Goal: Task Accomplishment & Management: Complete application form

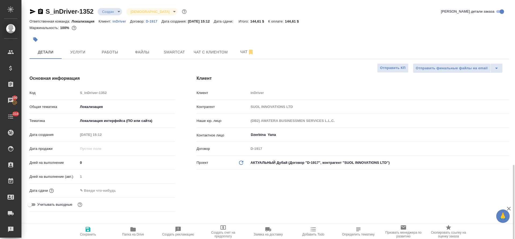
select select "RU"
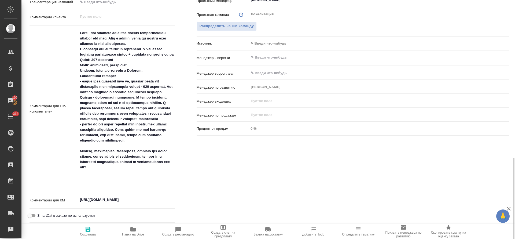
scroll to position [322, 0]
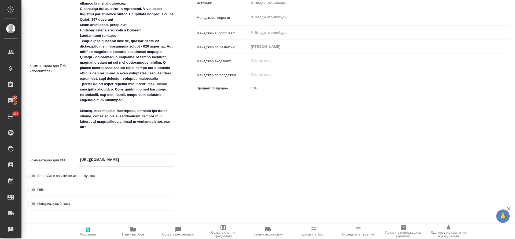
drag, startPoint x: 157, startPoint y: 159, endPoint x: 74, endPoint y: 159, distance: 83.4
click at [73, 160] on div "Комментарии для КМ [URL][DOMAIN_NAME] x" at bounding box center [103, 160] width 146 height 12
click at [102, 142] on textarea at bounding box center [126, 67] width 97 height 159
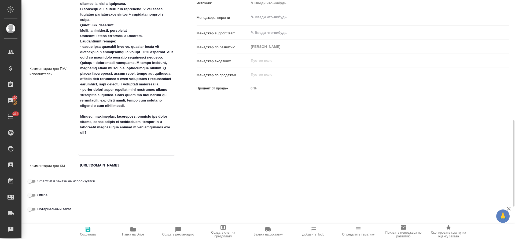
scroll to position [325, 0]
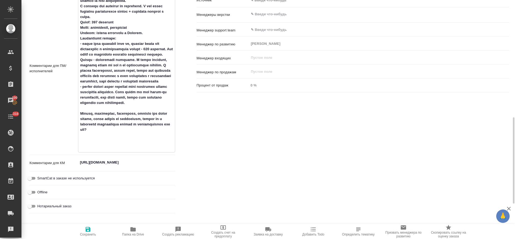
click at [103, 146] on textarea at bounding box center [126, 68] width 97 height 165
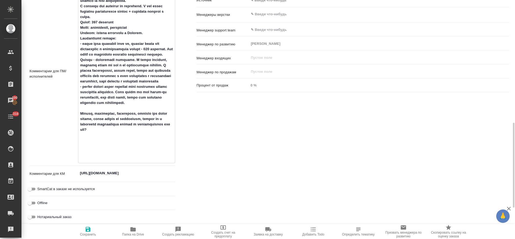
scroll to position [330, 0]
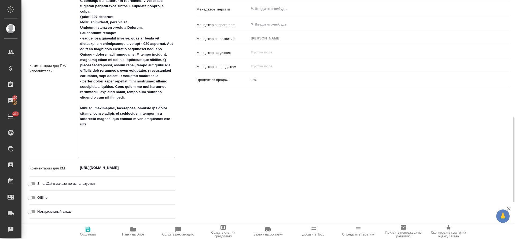
paste textarea "[URL][DOMAIN_NAME]"
type textarea "Lore i dol sitametc ad elitse doeius temporincididu utlabor etd mag. Aliq e adm…"
click at [160, 171] on div "[URL][DOMAIN_NAME] x" at bounding box center [126, 168] width 97 height 12
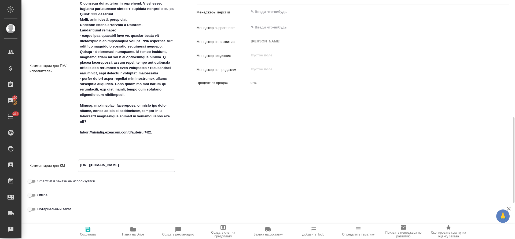
drag, startPoint x: 160, startPoint y: 166, endPoint x: 78, endPoint y: 167, distance: 81.8
click at [78, 167] on textarea "[URL][DOMAIN_NAME]" at bounding box center [126, 164] width 97 height 9
type textarea "19.09 - клиенту дорого. уточняю их бюджет"
click at [89, 230] on icon "button" at bounding box center [88, 229] width 5 height 5
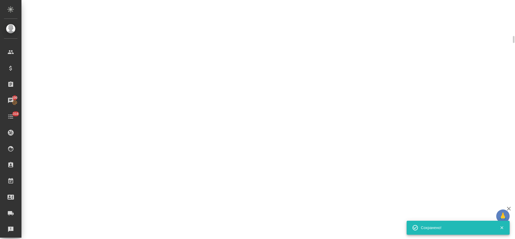
select select "RU"
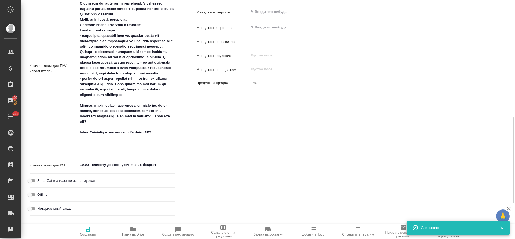
type textarea "x"
type input "[PERSON_NAME]"
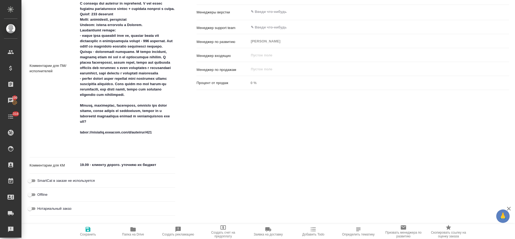
type textarea "x"
